Goal: Transaction & Acquisition: Purchase product/service

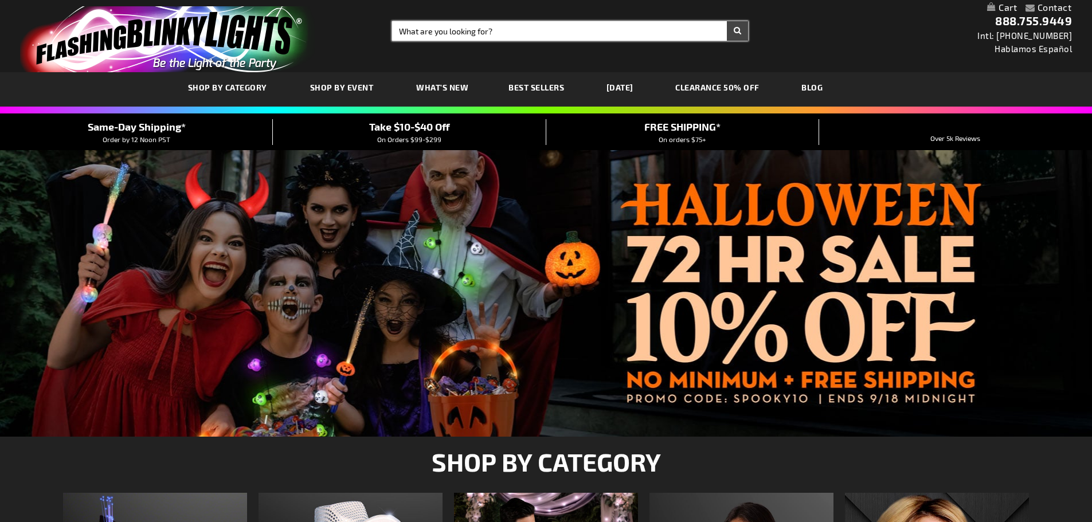
click at [483, 37] on input "Search" at bounding box center [570, 30] width 356 height 19
click at [486, 34] on input "Search" at bounding box center [570, 30] width 356 height 19
type input "under thet"
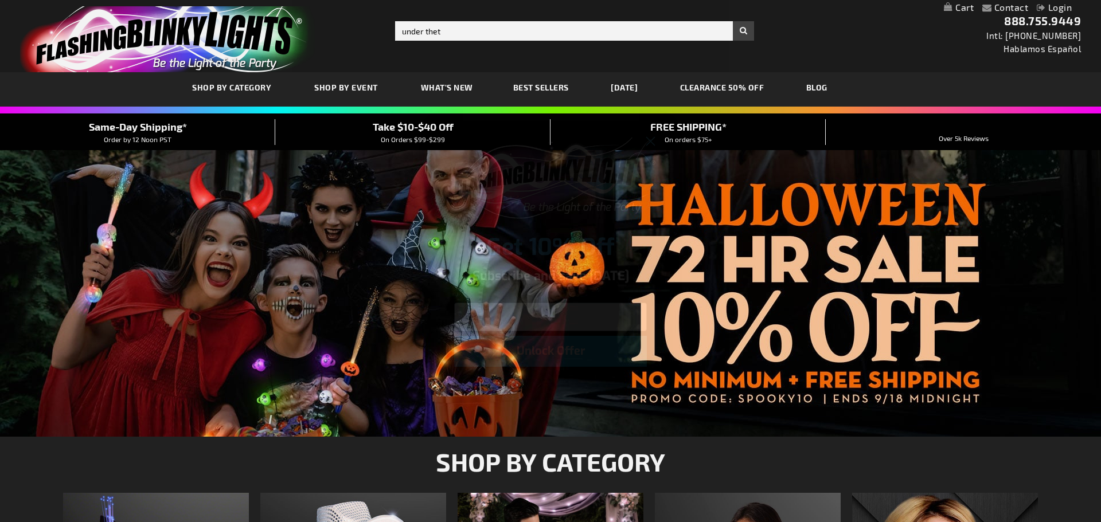
type input "sea"
click input "Submit" at bounding box center [0, 0] width 0 height 0
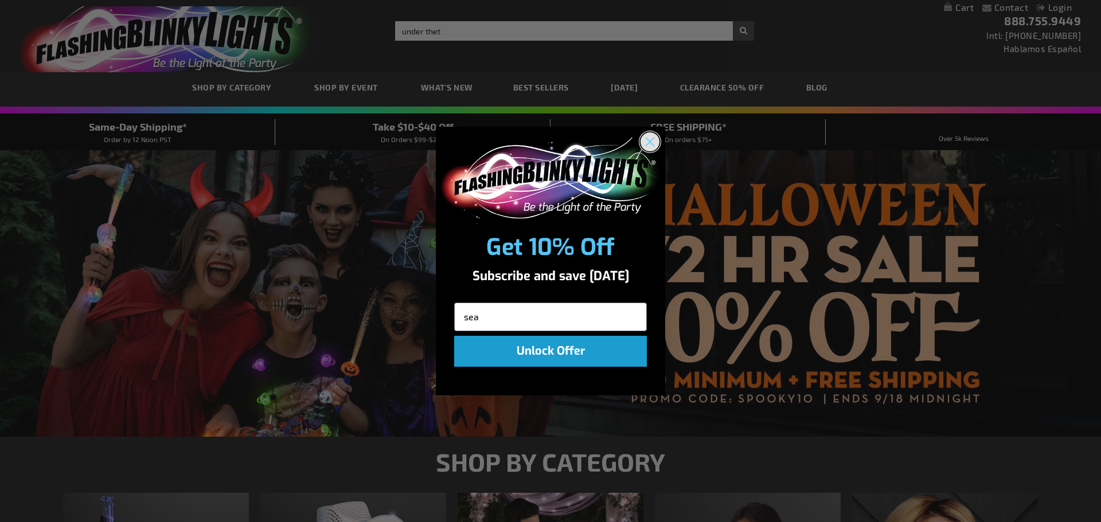
click at [647, 139] on icon "Close dialog" at bounding box center [650, 142] width 8 height 8
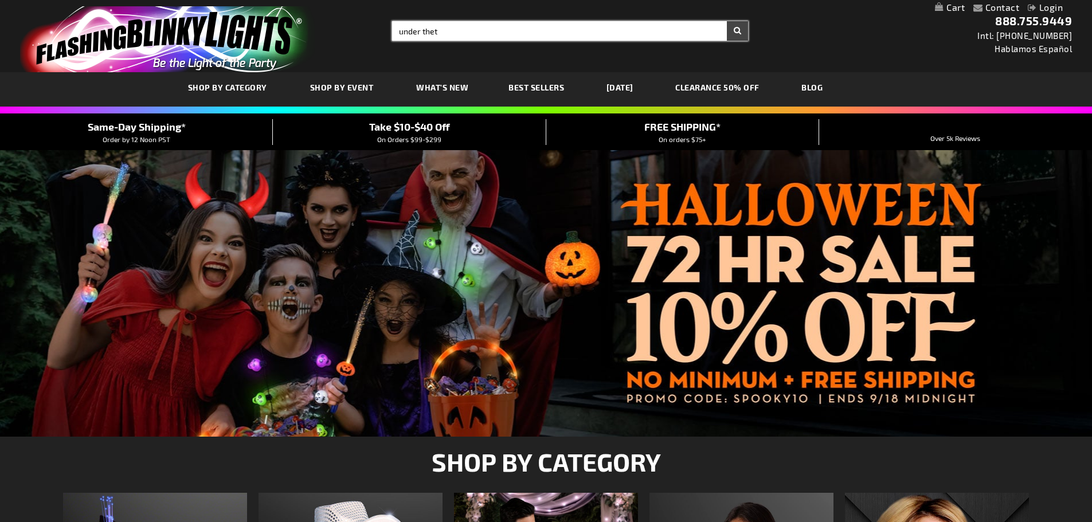
click at [460, 34] on input "under thet" at bounding box center [570, 30] width 356 height 19
type input "under the sea"
click at [727, 21] on button "Search" at bounding box center [737, 30] width 21 height 19
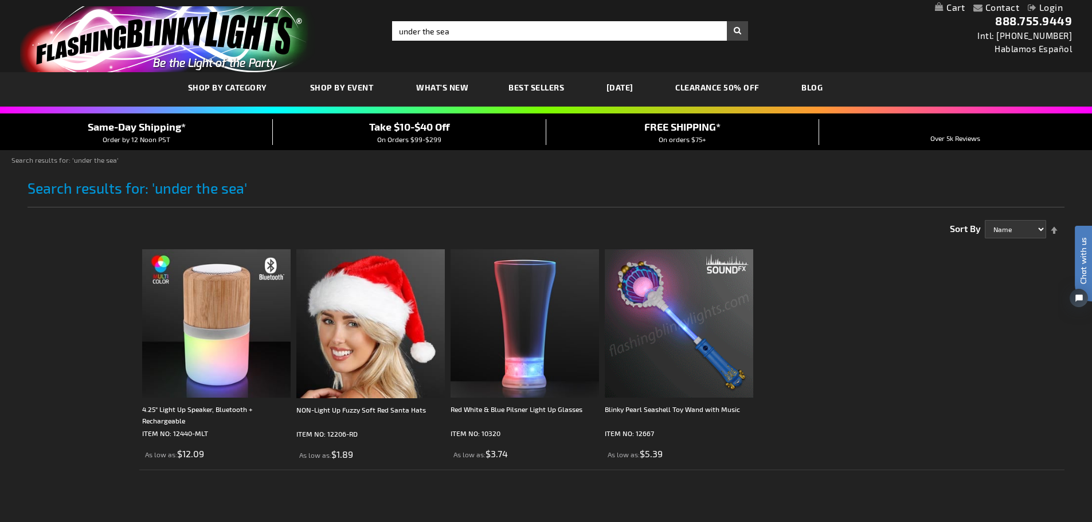
click at [676, 309] on img at bounding box center [679, 323] width 149 height 149
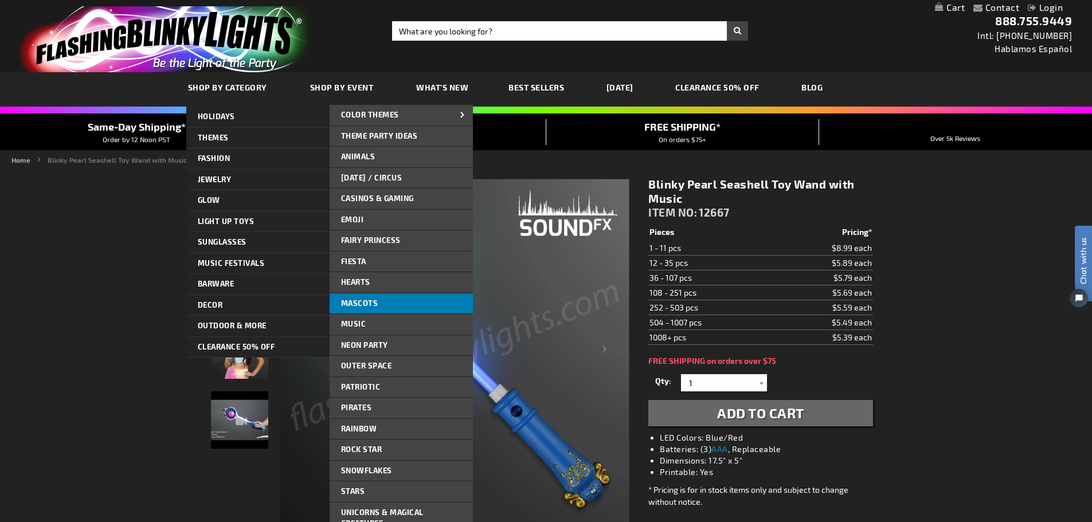
scroll to position [57, 0]
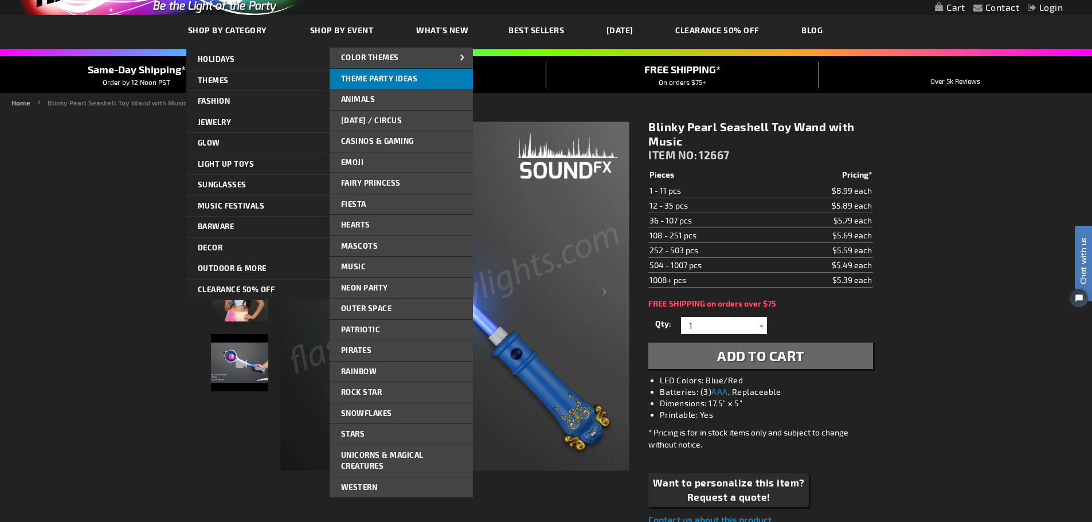
click at [367, 80] on span "Theme Party Ideas" at bounding box center [379, 78] width 77 height 9
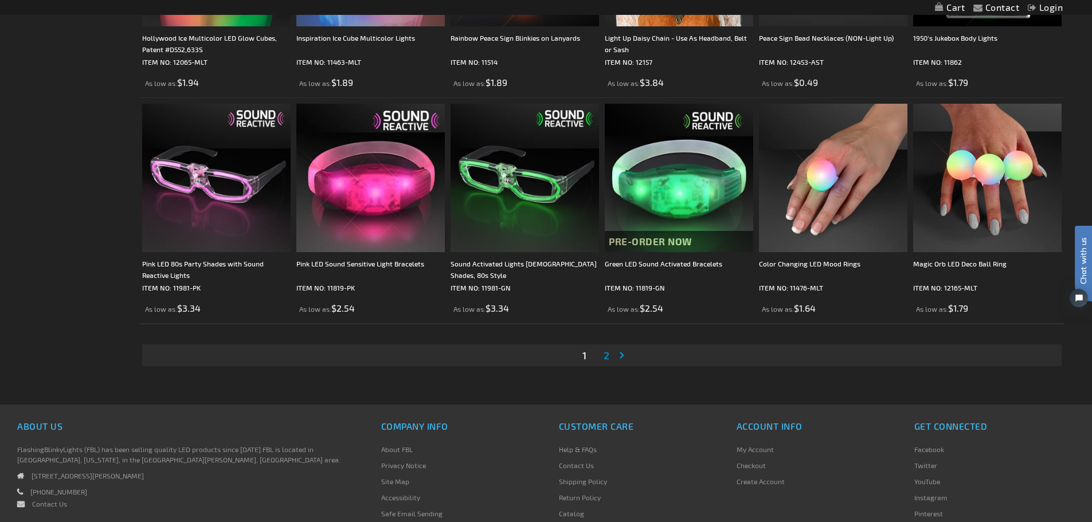
scroll to position [2429, 0]
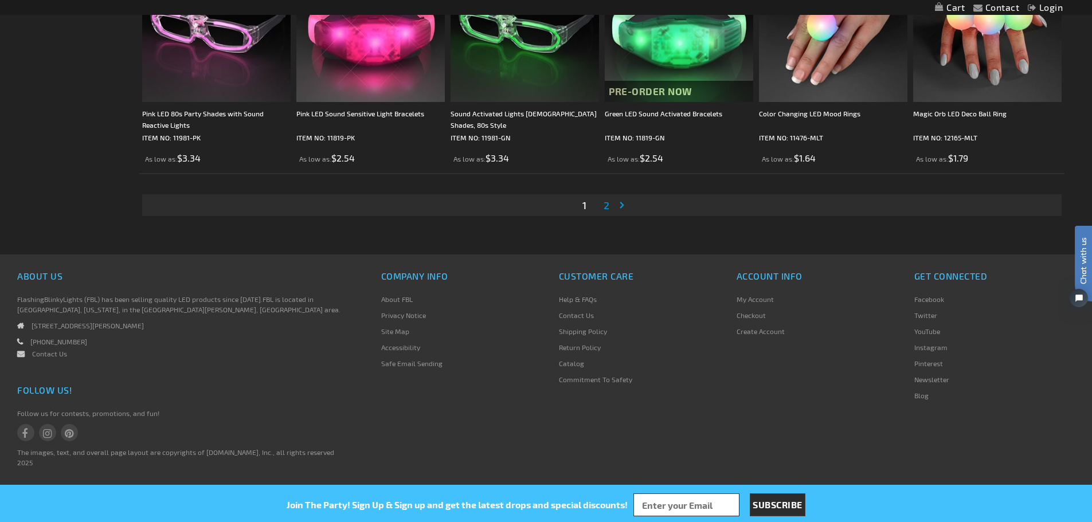
click at [606, 205] on span "2" at bounding box center [607, 205] width 6 height 13
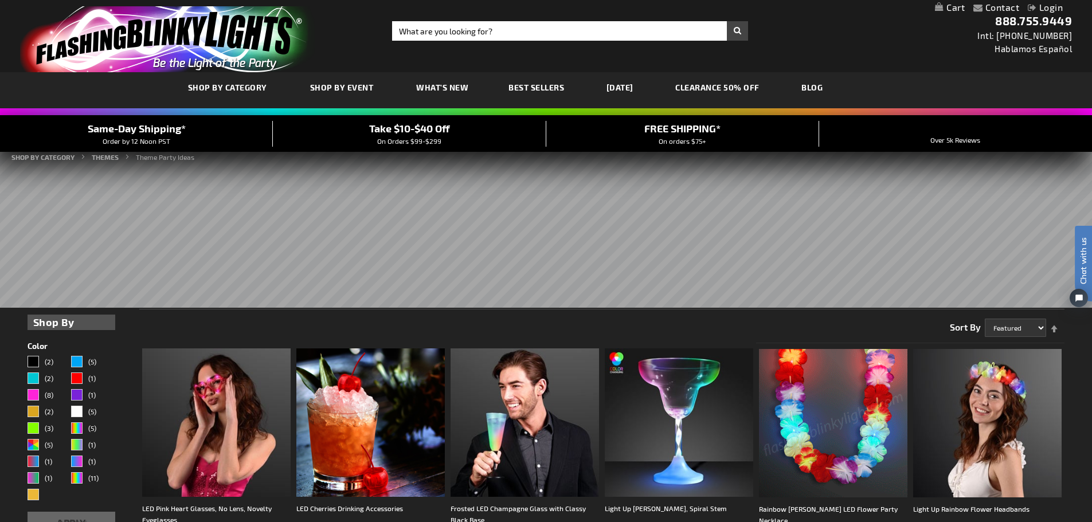
click at [721, 88] on link "CLEARANCE 50% OFF" at bounding box center [718, 87] width 102 height 38
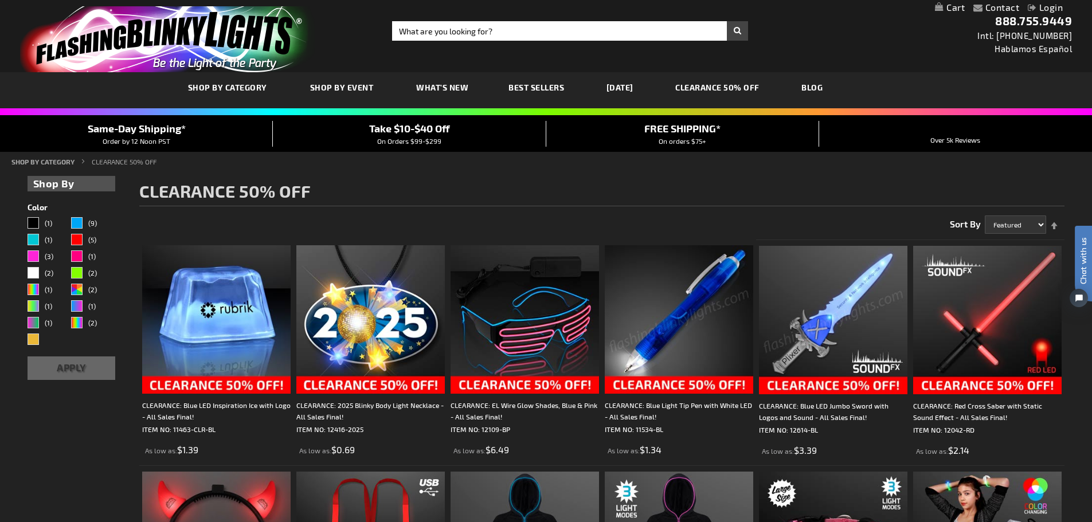
click at [528, 86] on span "Best Sellers" at bounding box center [537, 88] width 56 height 10
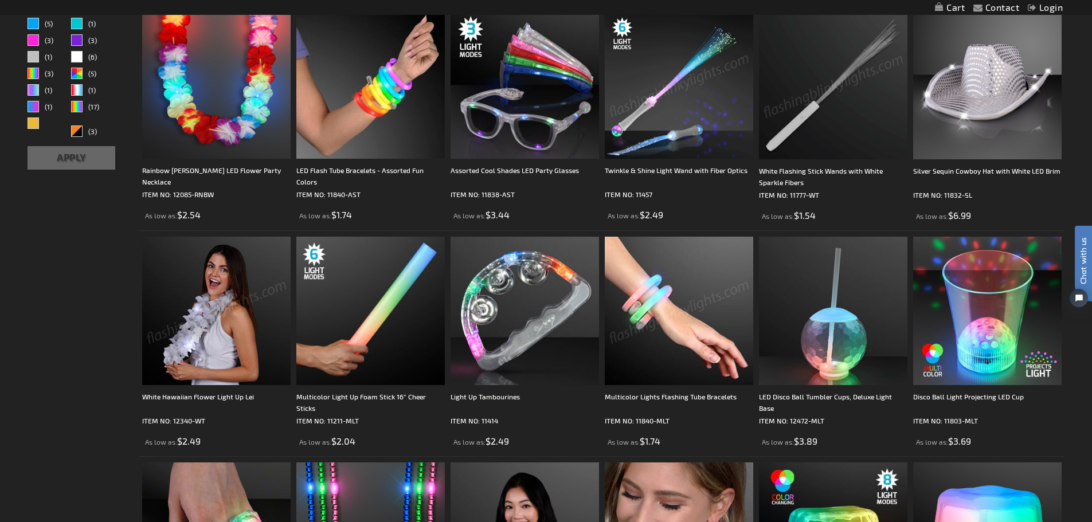
scroll to position [401, 0]
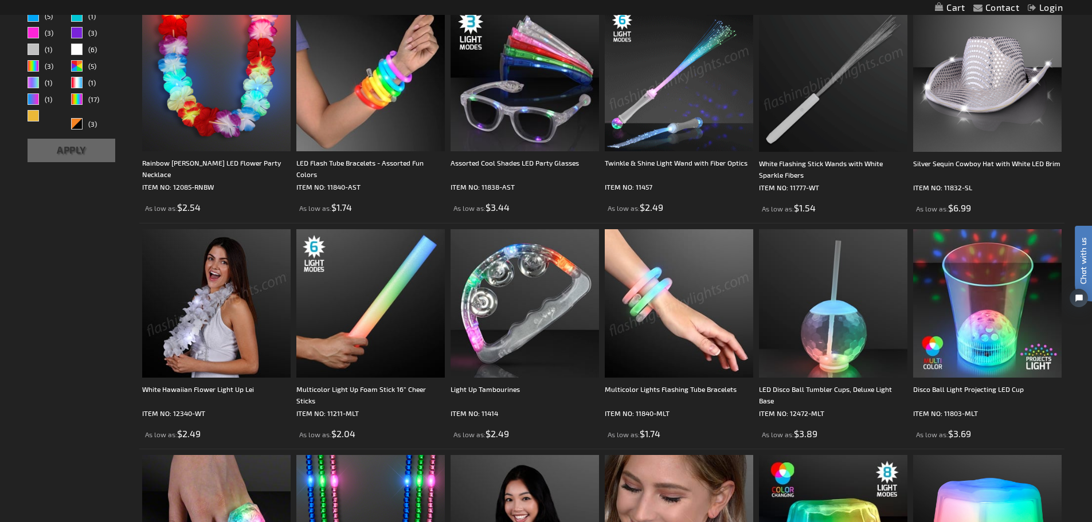
click at [651, 90] on img at bounding box center [679, 77] width 149 height 149
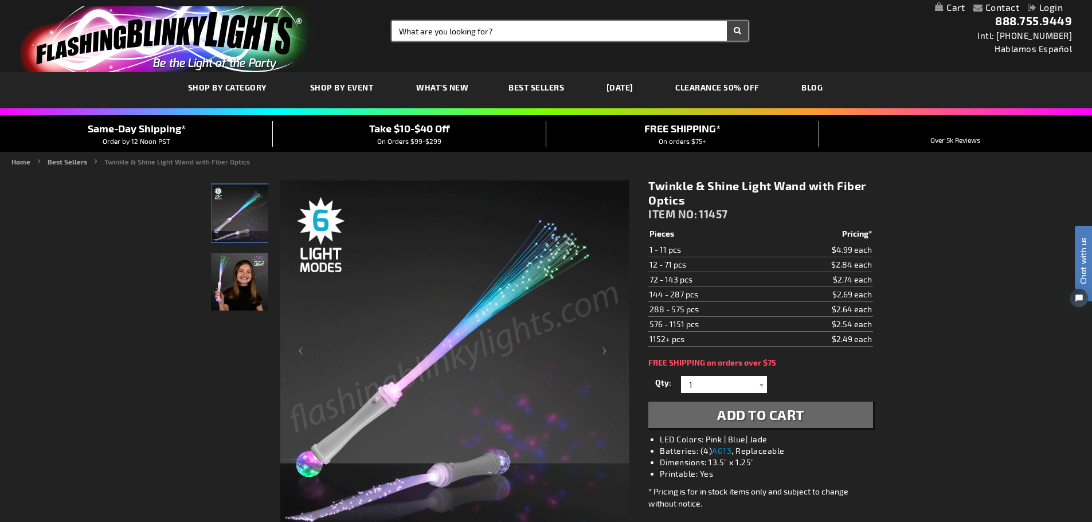
click at [455, 30] on input "Search" at bounding box center [570, 30] width 356 height 19
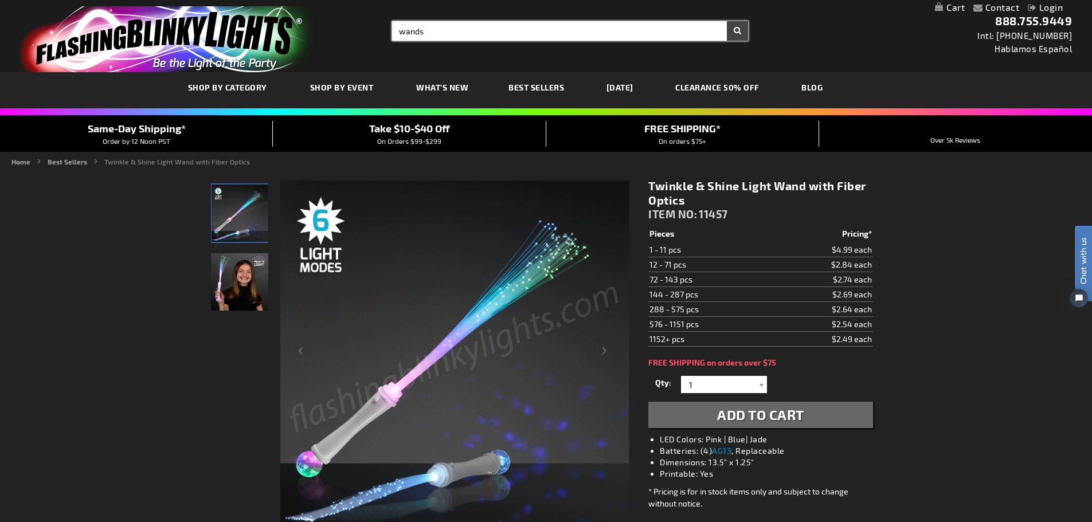
type input "wands"
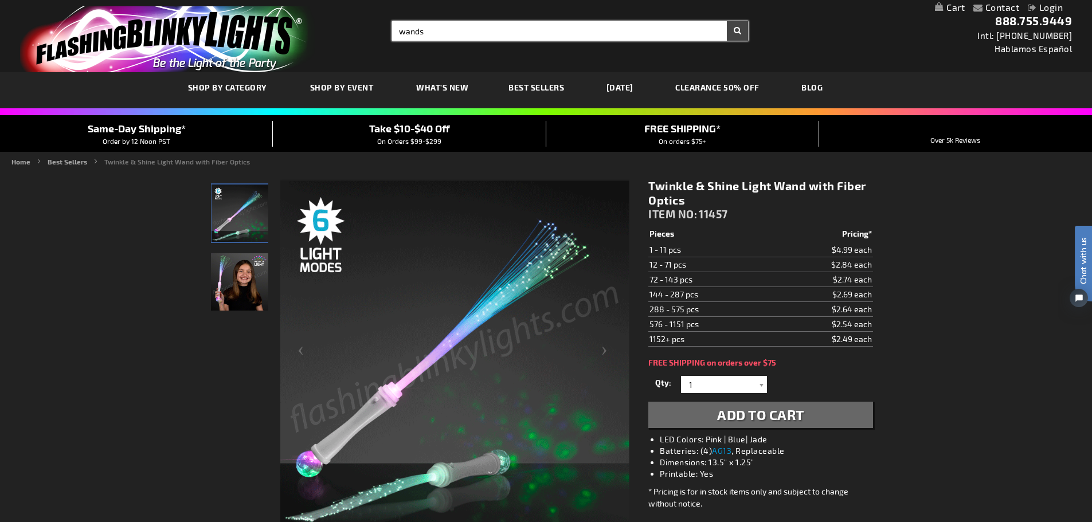
click at [727, 21] on button "Search" at bounding box center [737, 30] width 21 height 19
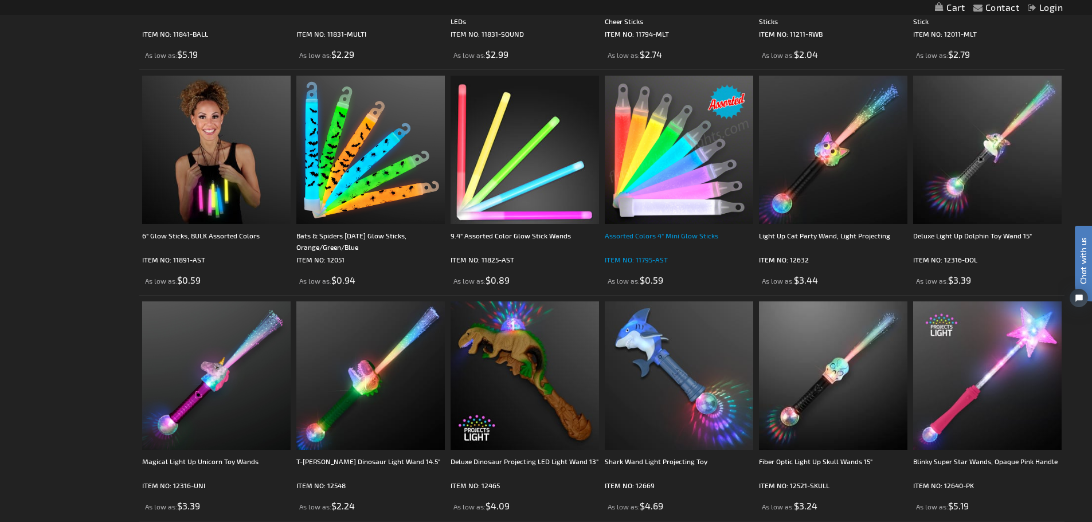
scroll to position [1090, 0]
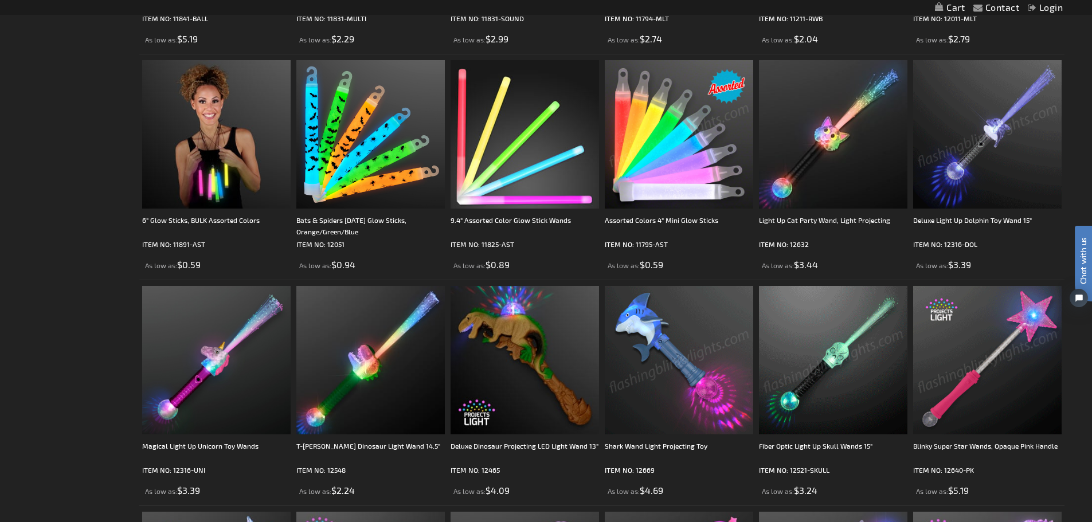
click at [970, 158] on img at bounding box center [988, 134] width 149 height 149
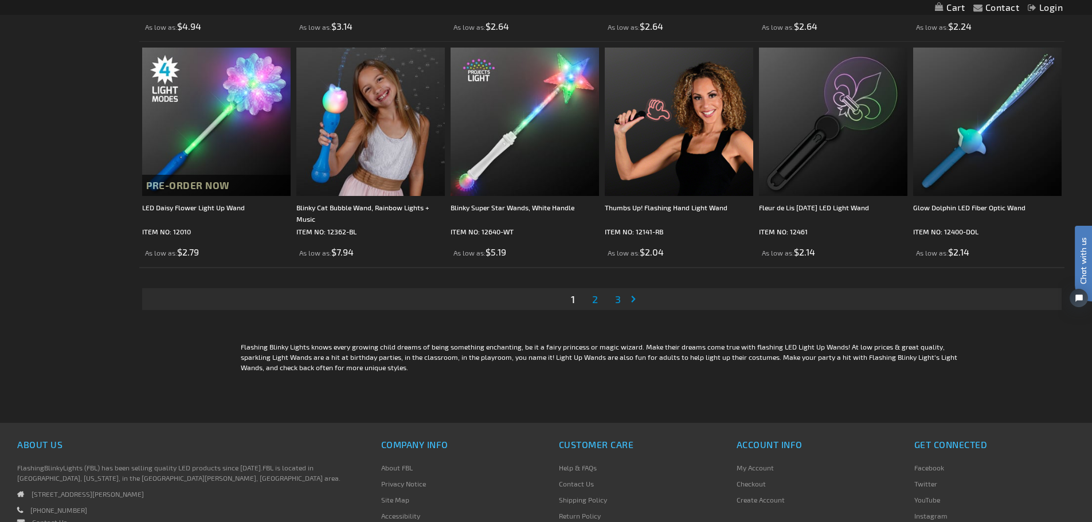
scroll to position [2294, 0]
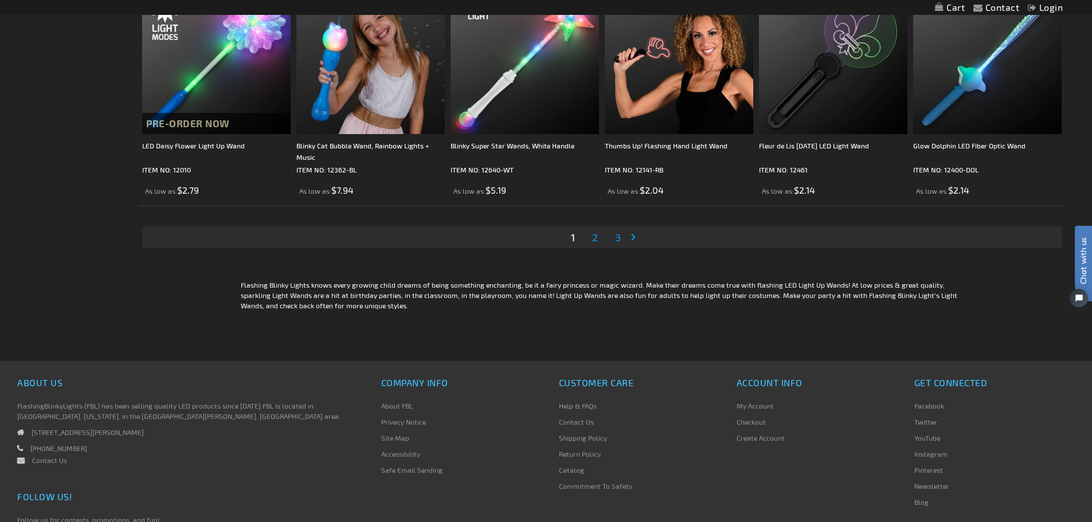
click at [631, 240] on link "Page Next" at bounding box center [635, 237] width 11 height 17
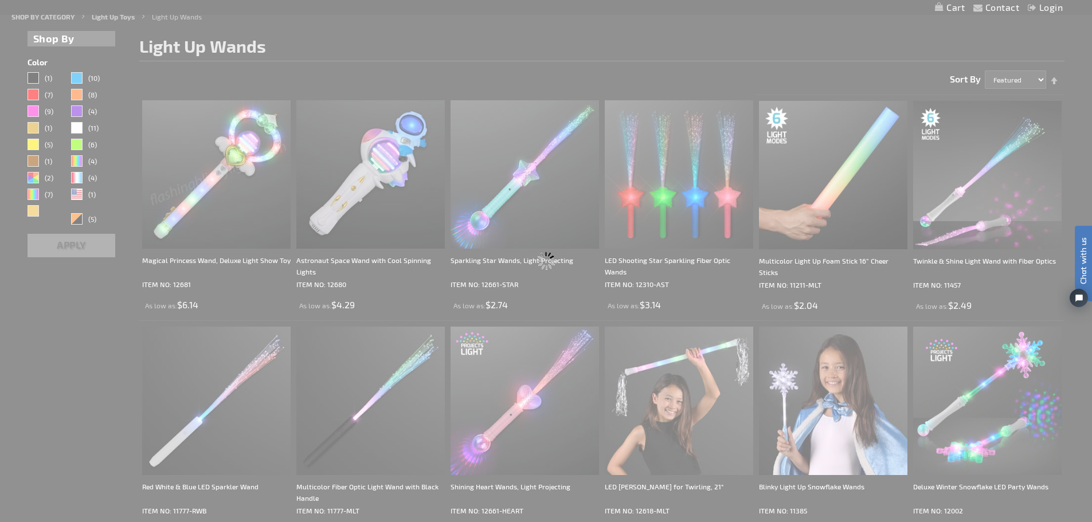
scroll to position [64, 0]
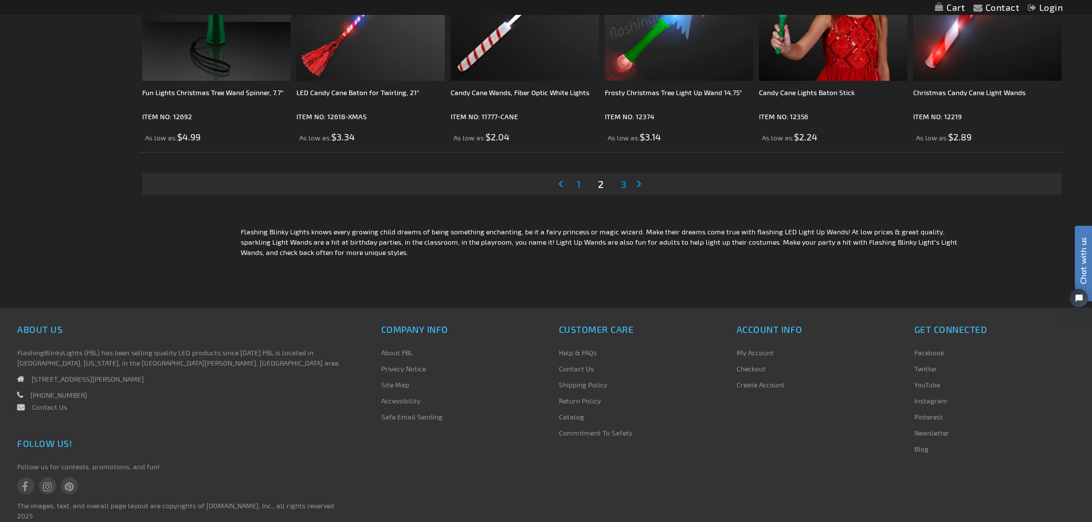
scroll to position [2351, 0]
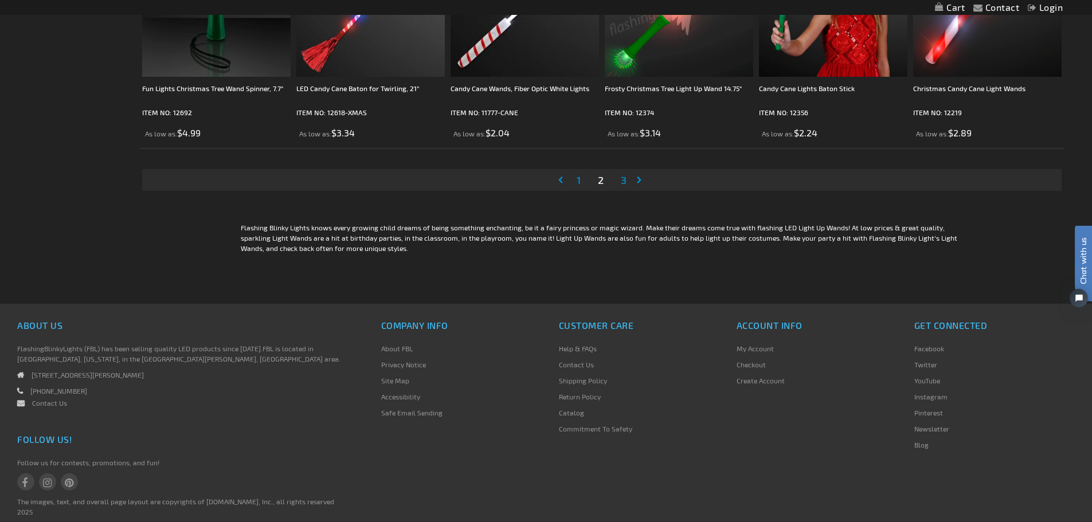
click at [628, 183] on link "Page 3" at bounding box center [624, 179] width 10 height 17
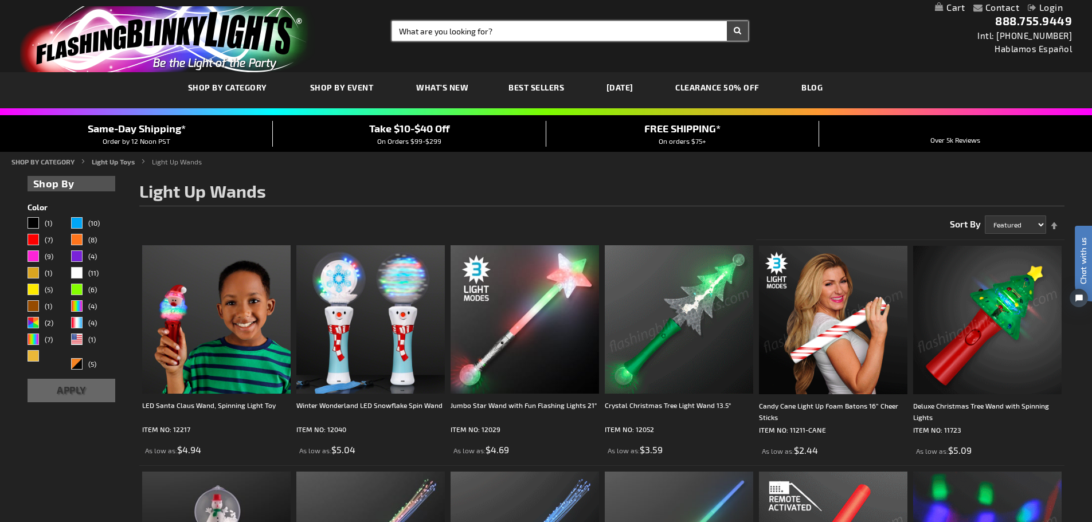
click at [446, 29] on input "Search" at bounding box center [570, 30] width 356 height 19
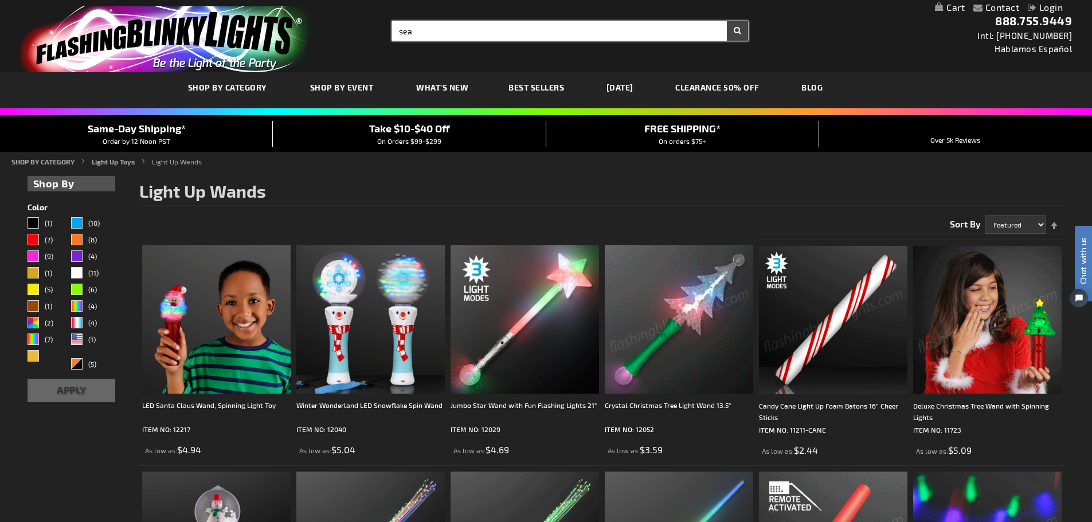
type input "sea"
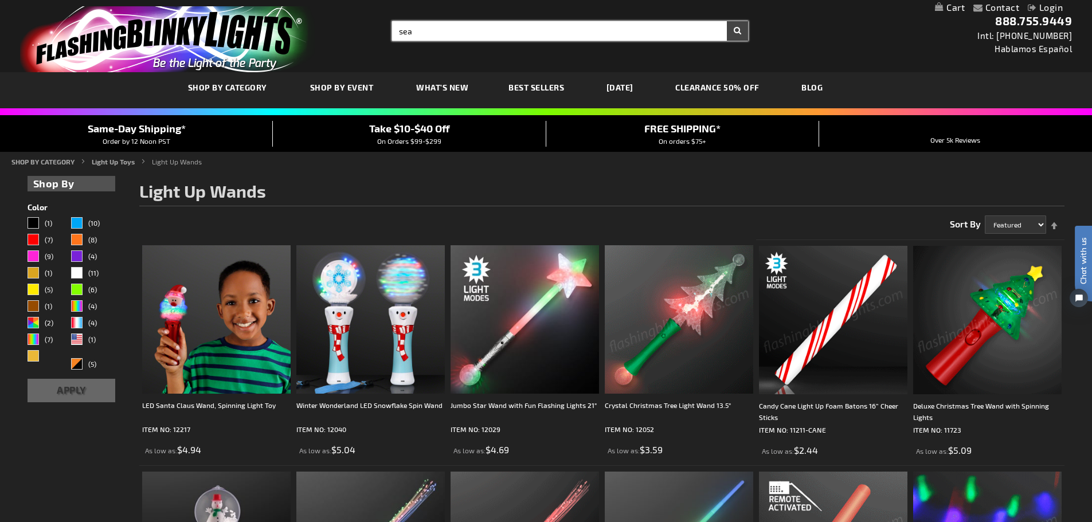
click at [727, 21] on button "Search" at bounding box center [737, 30] width 21 height 19
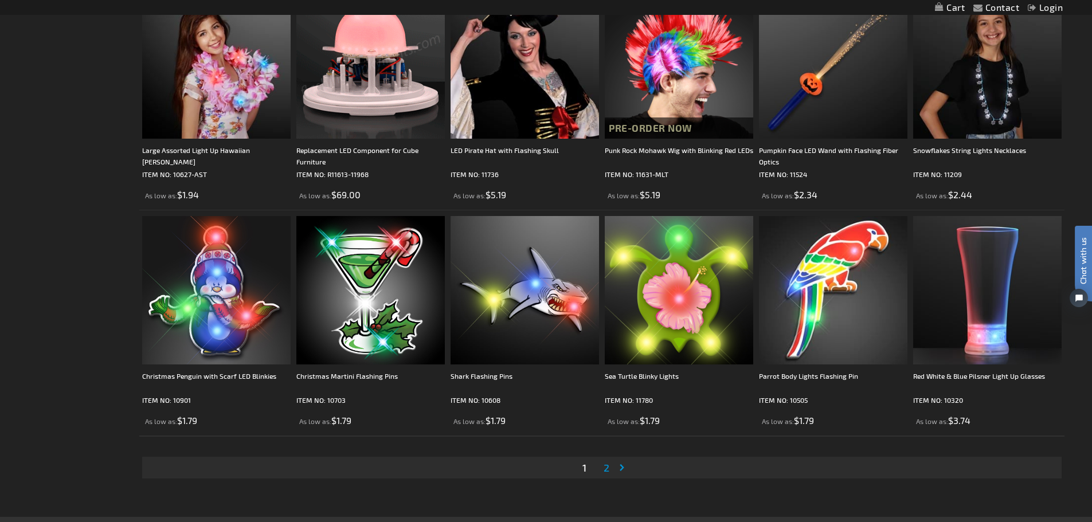
scroll to position [2179, 0]
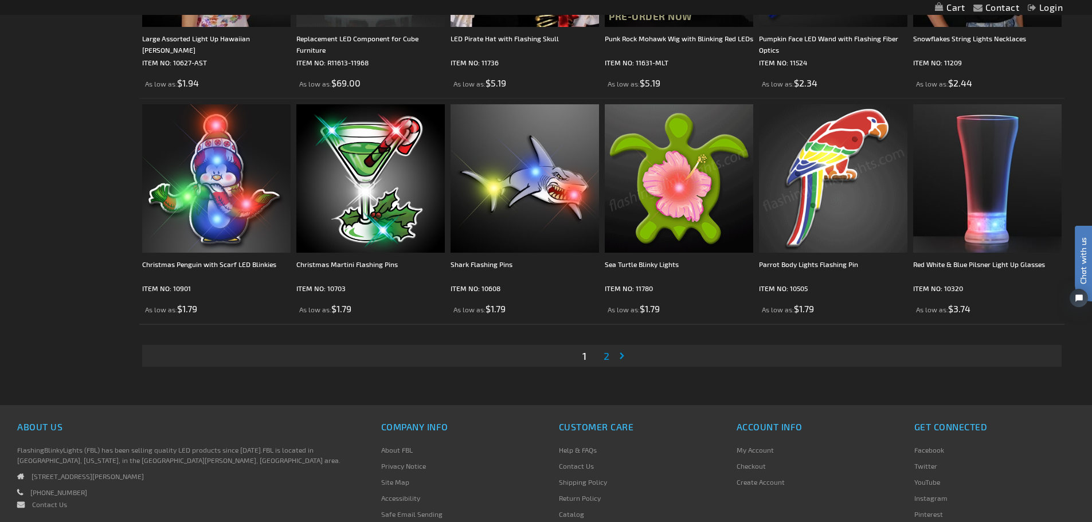
click at [695, 185] on img at bounding box center [679, 178] width 149 height 149
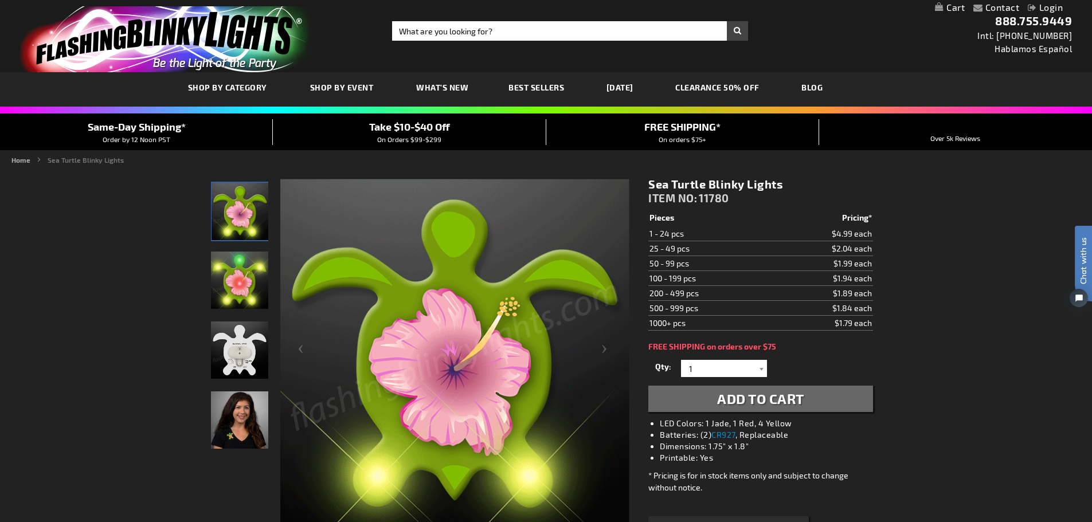
click at [242, 435] on img "Girl wearing Sea Turtle Blinky Pin" at bounding box center [239, 420] width 57 height 57
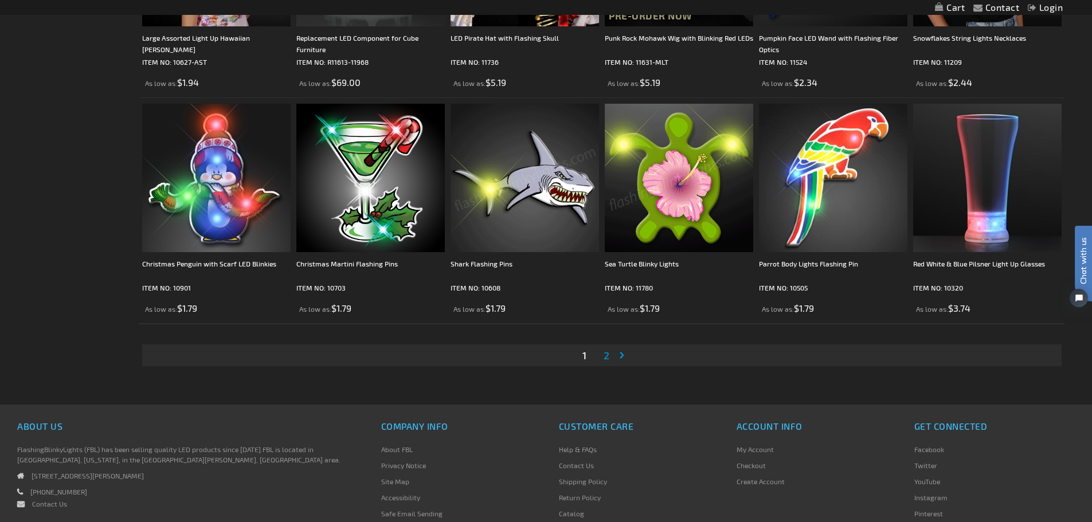
click at [607, 359] on span "2" at bounding box center [607, 355] width 6 height 13
